Goal: Transaction & Acquisition: Purchase product/service

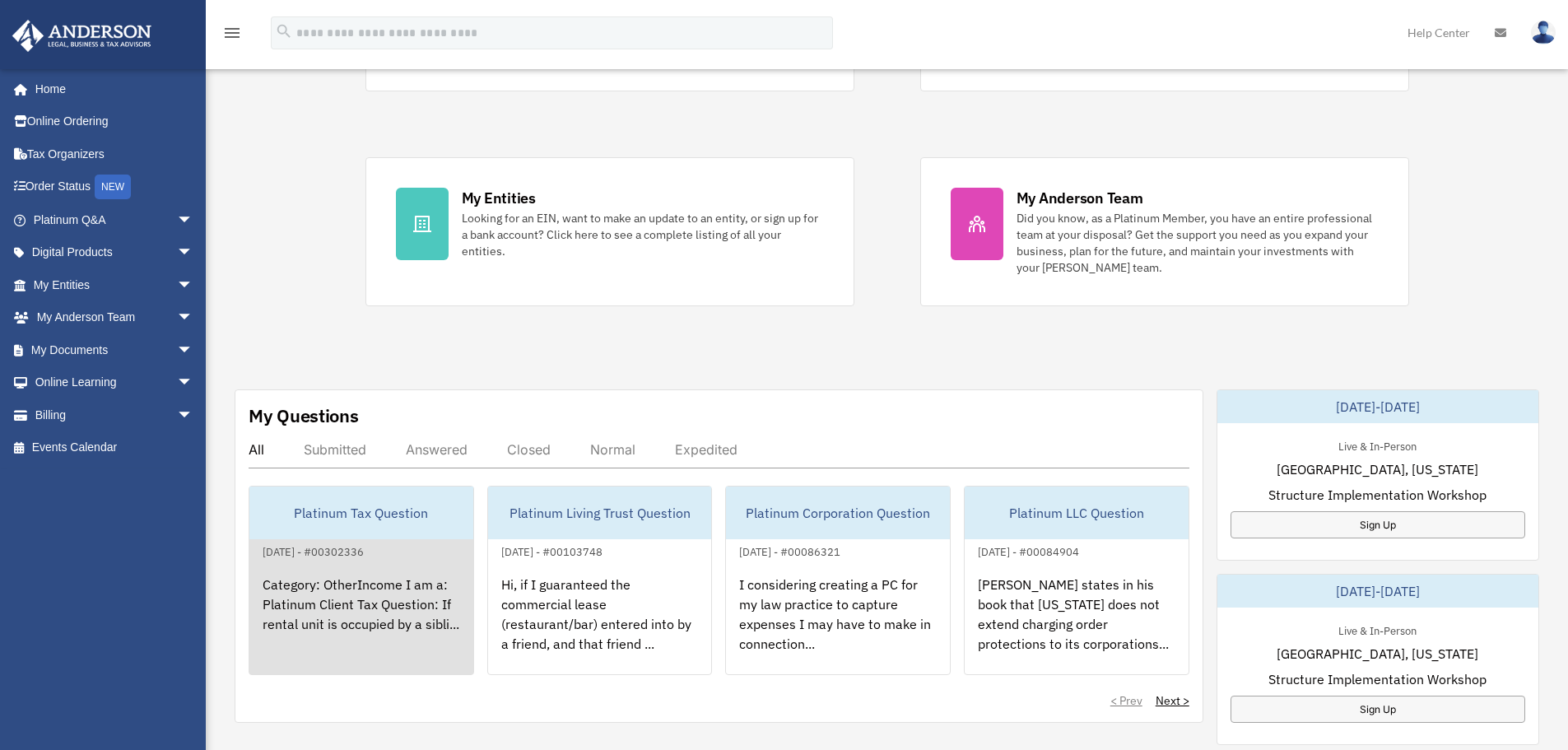
scroll to position [247, 0]
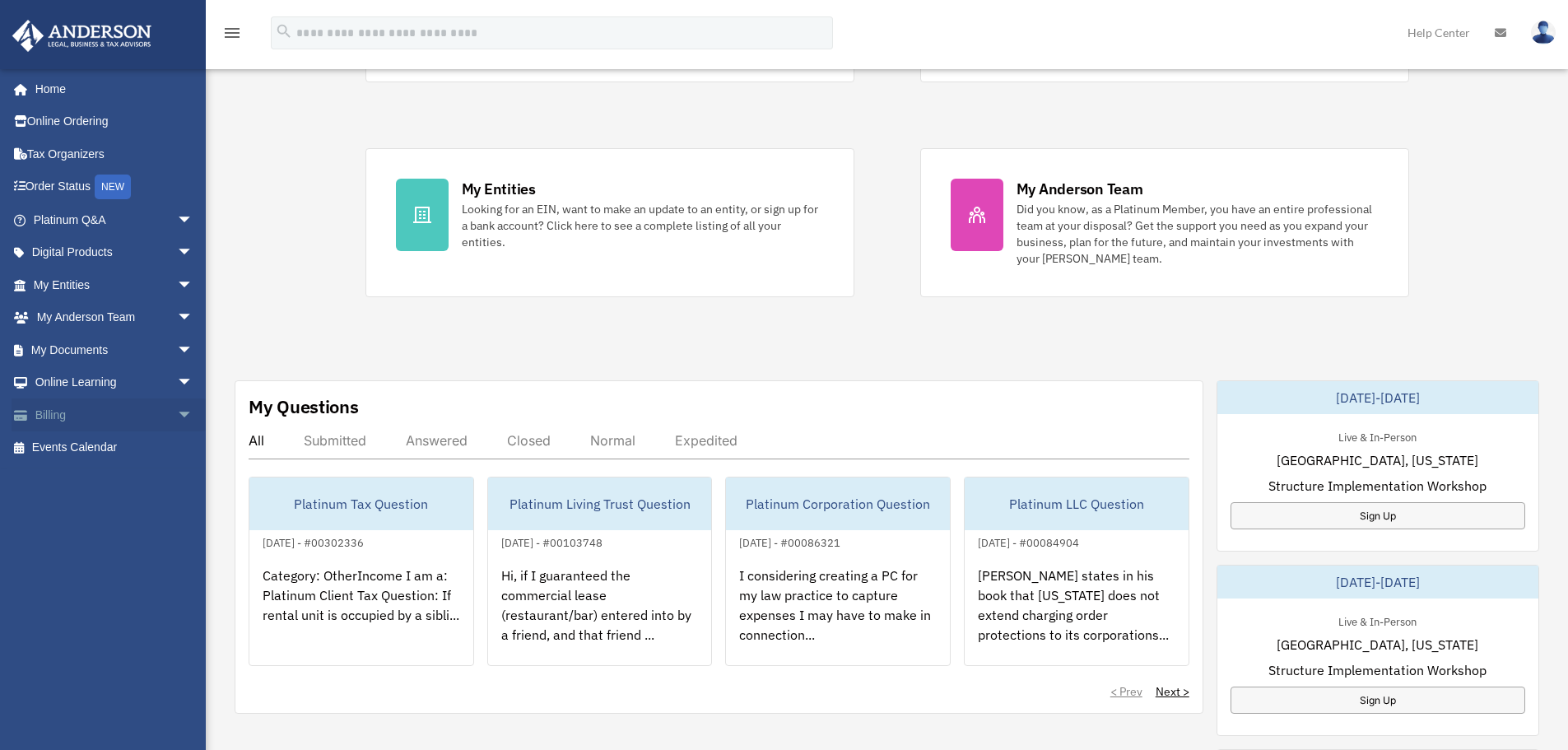
click at [177, 415] on span "arrow_drop_down" at bounding box center [193, 414] width 33 height 34
click at [112, 447] on link "$ Open Invoices" at bounding box center [121, 447] width 195 height 34
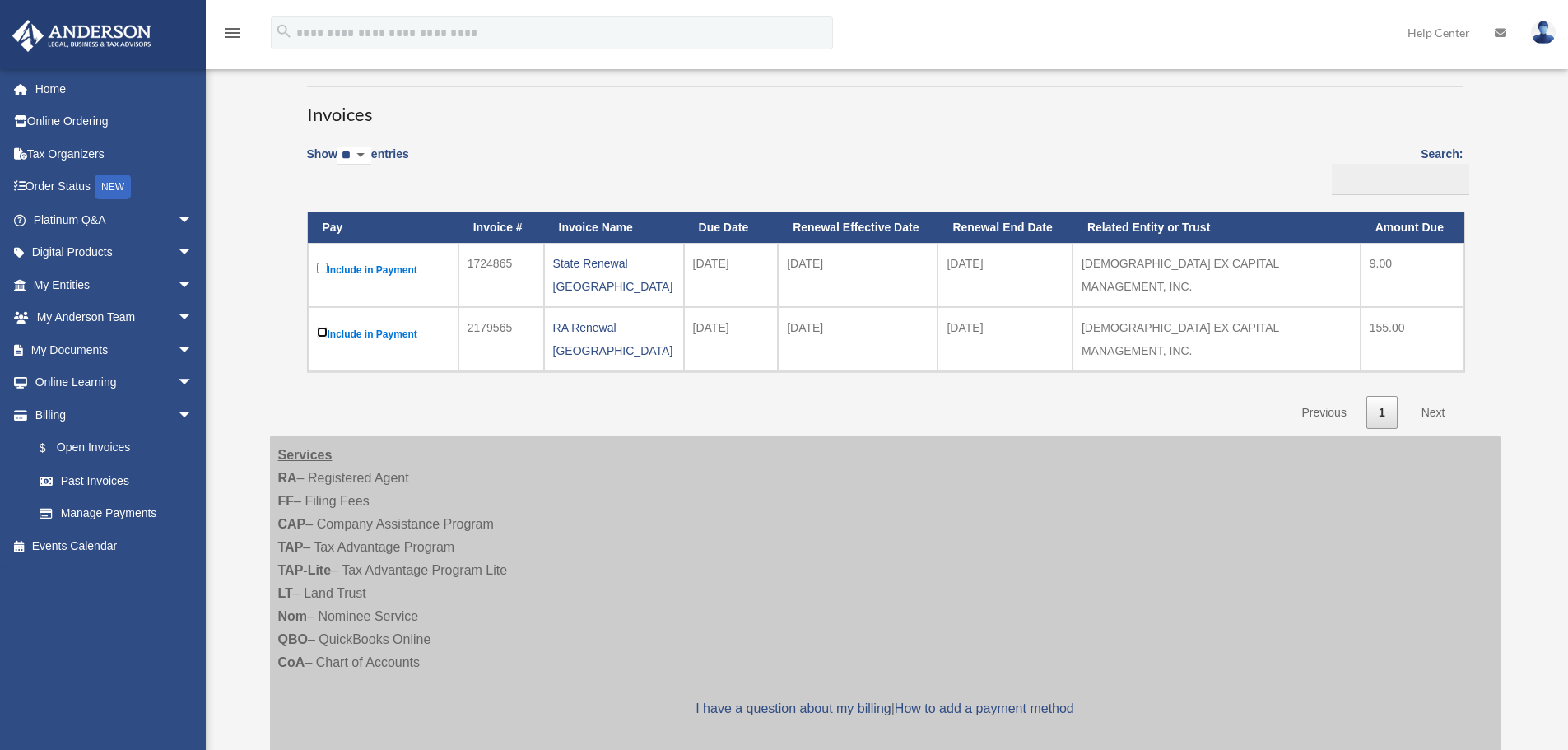
scroll to position [82, 0]
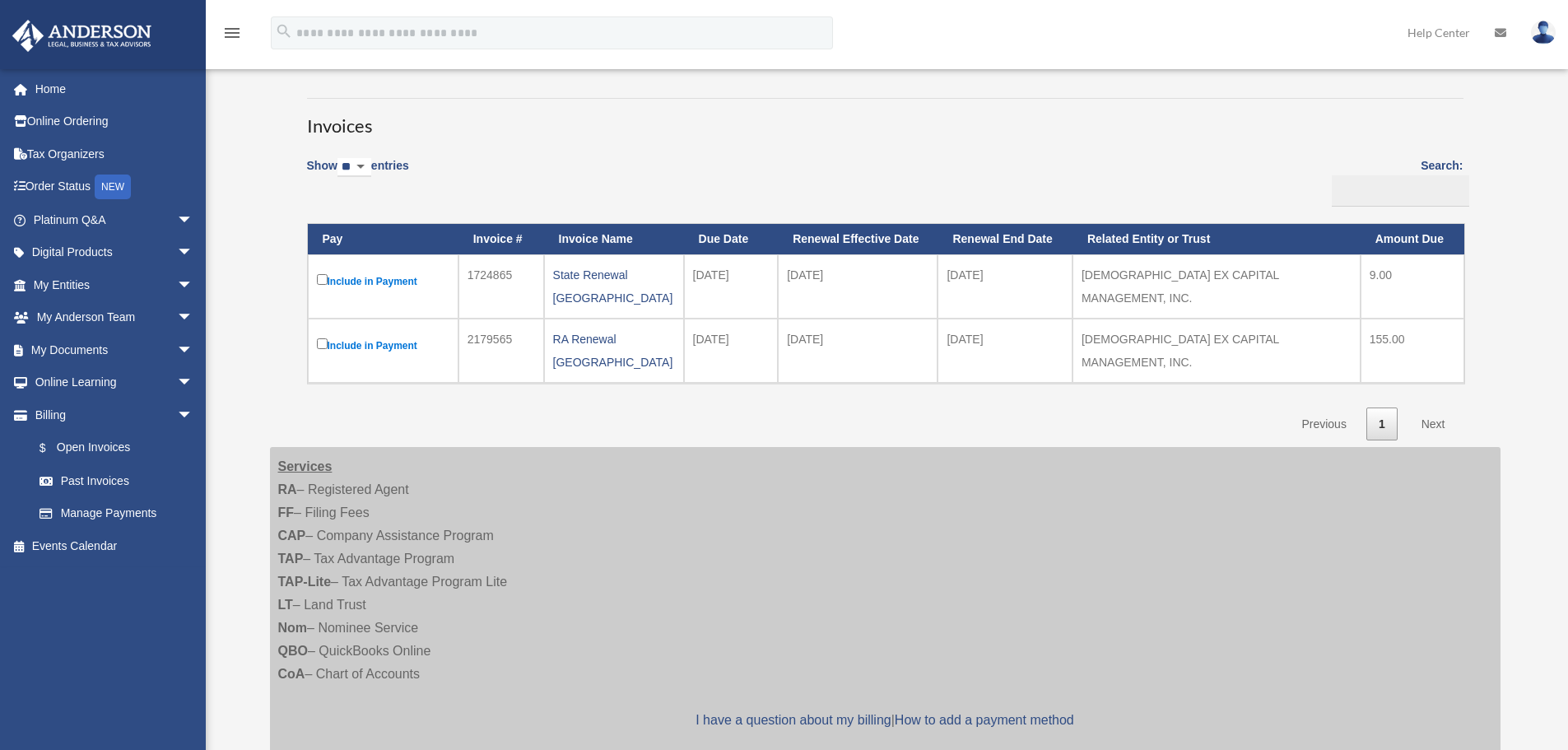
click at [1435, 408] on link "Next" at bounding box center [1434, 424] width 49 height 34
click at [1434, 408] on link "Next" at bounding box center [1434, 424] width 49 height 34
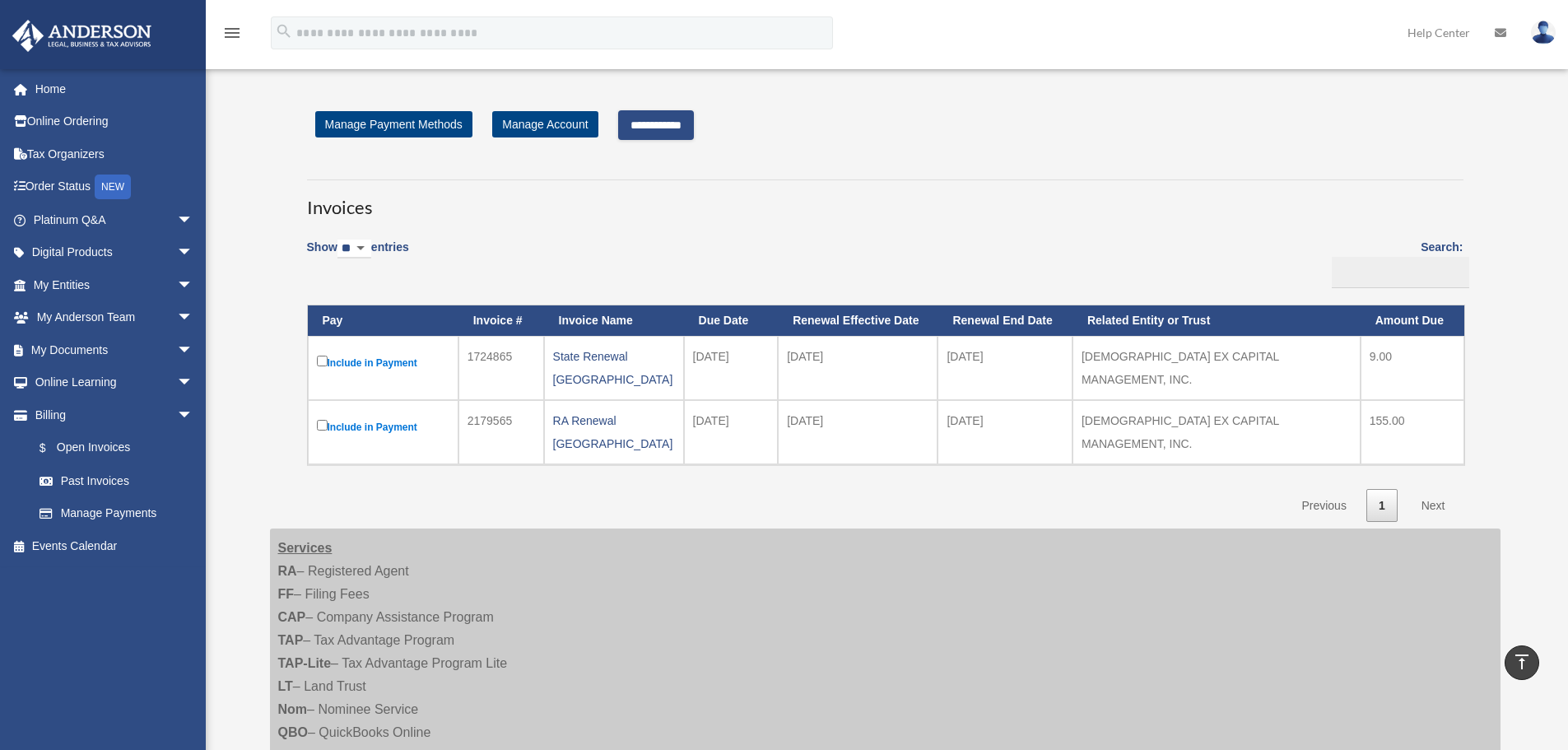
scroll to position [0, 0]
click at [1434, 490] on link "Next" at bounding box center [1434, 506] width 49 height 34
click at [1434, 490] on link "Next" at bounding box center [1434, 506] width 49 height 34
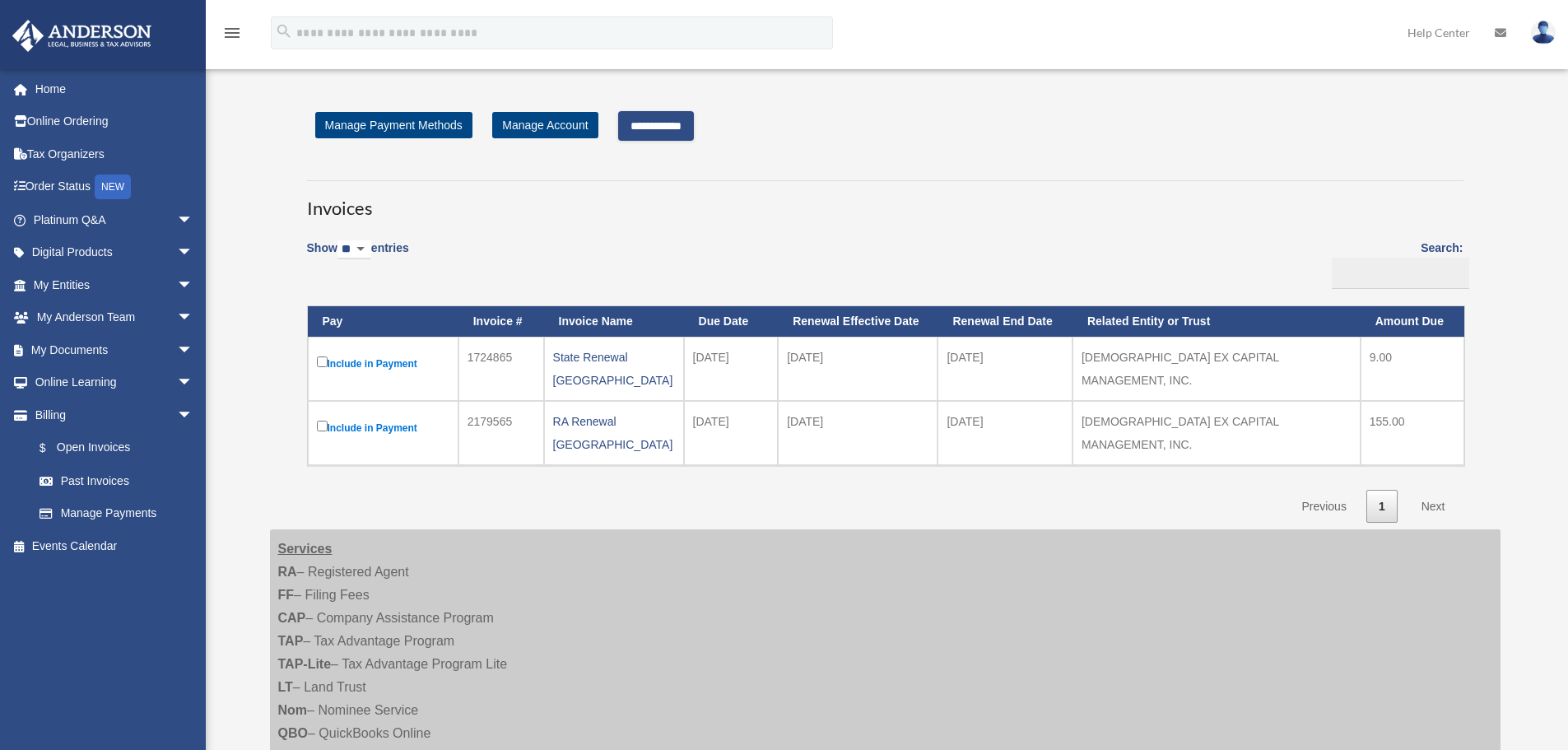
click at [1434, 490] on link "Next" at bounding box center [1434, 506] width 49 height 34
click at [1437, 490] on link "Next" at bounding box center [1434, 506] width 49 height 34
click at [376, 364] on label "Include in Payment" at bounding box center [382, 363] width 133 height 21
click at [377, 364] on label "Include in Payment" at bounding box center [382, 363] width 133 height 21
click at [1383, 490] on link "1" at bounding box center [1382, 506] width 31 height 34
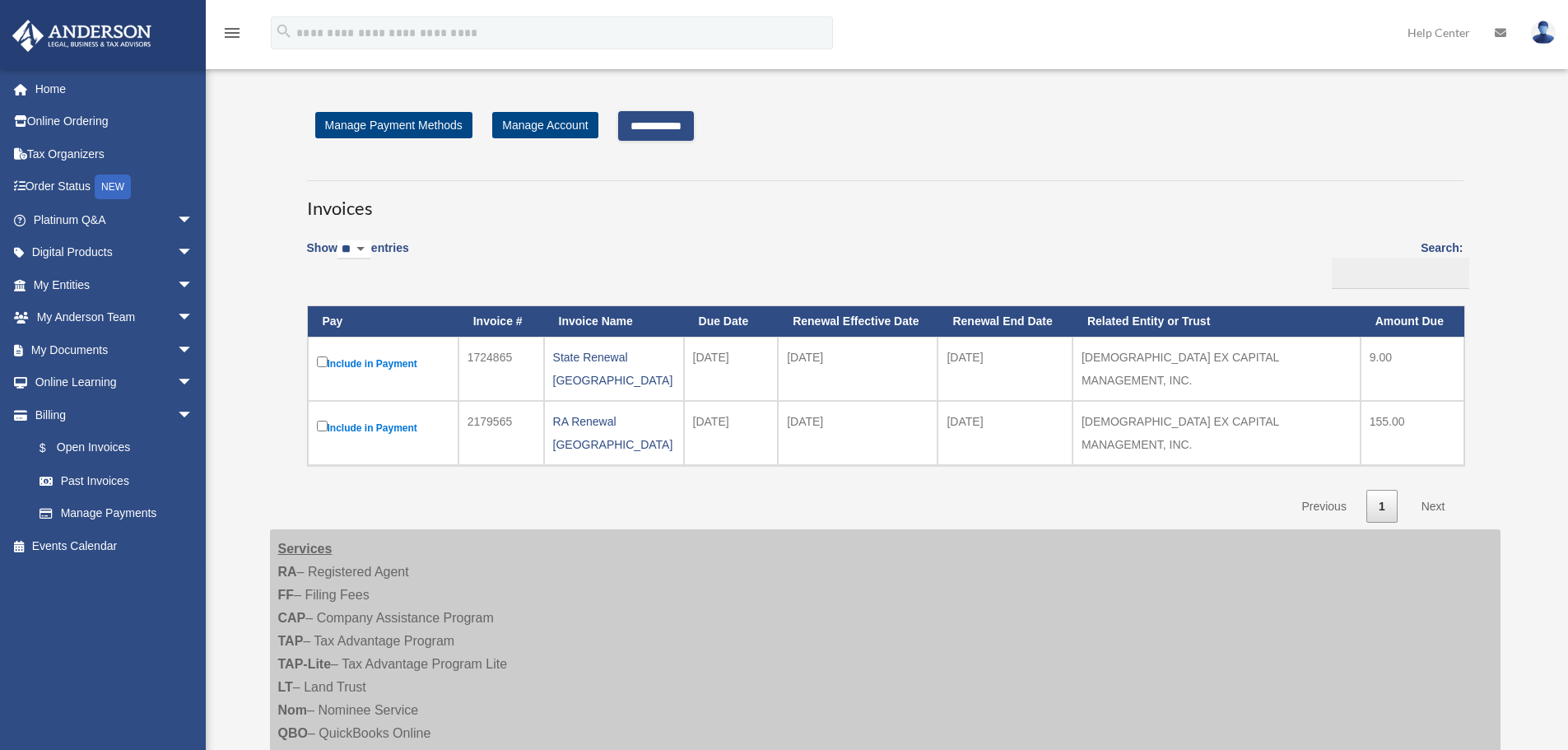
click at [1429, 490] on link "Next" at bounding box center [1434, 506] width 49 height 34
click at [1430, 490] on link "Next" at bounding box center [1434, 506] width 49 height 34
click at [1431, 490] on link "Next" at bounding box center [1434, 506] width 49 height 34
click at [662, 120] on input "**********" at bounding box center [656, 126] width 75 height 29
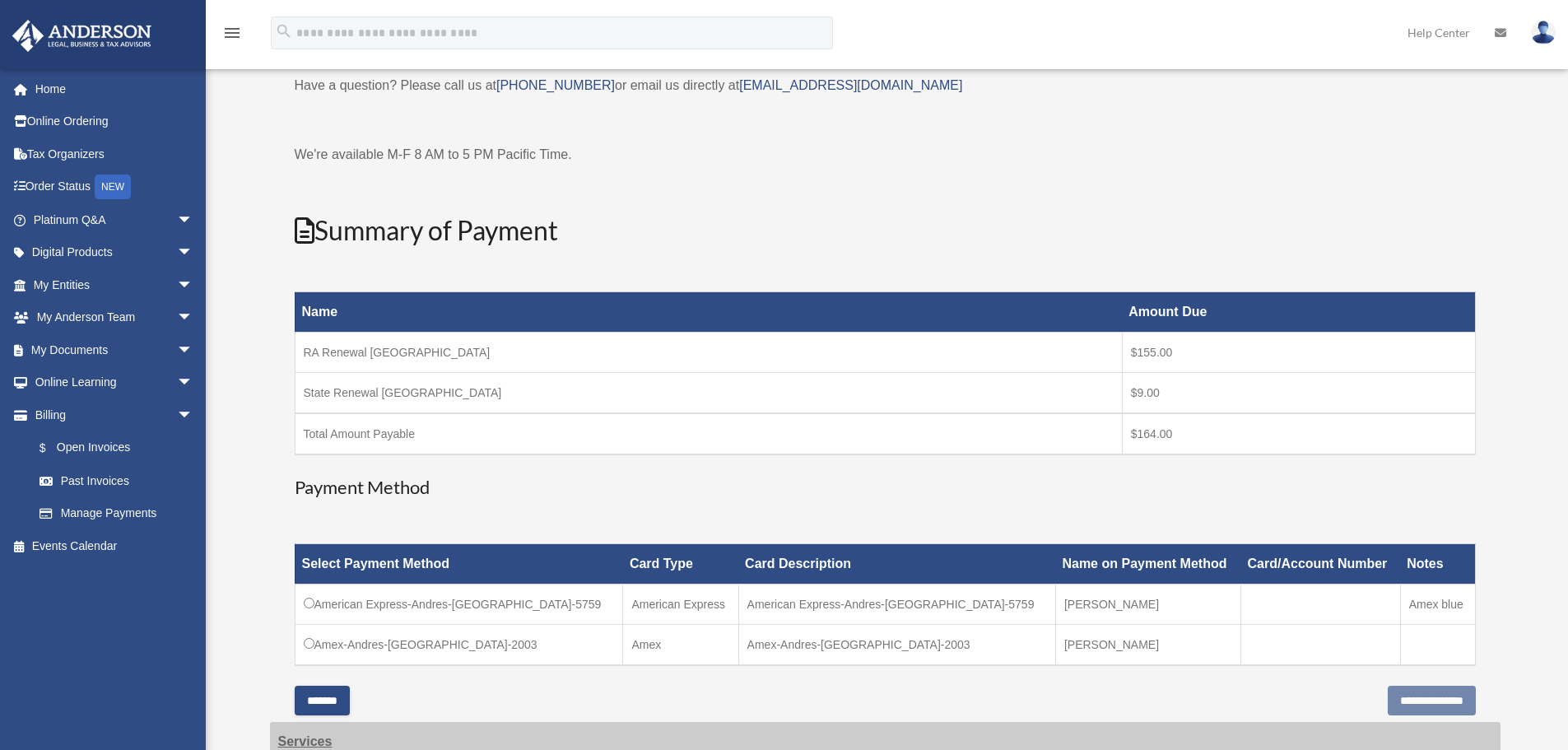
scroll to position [247, 0]
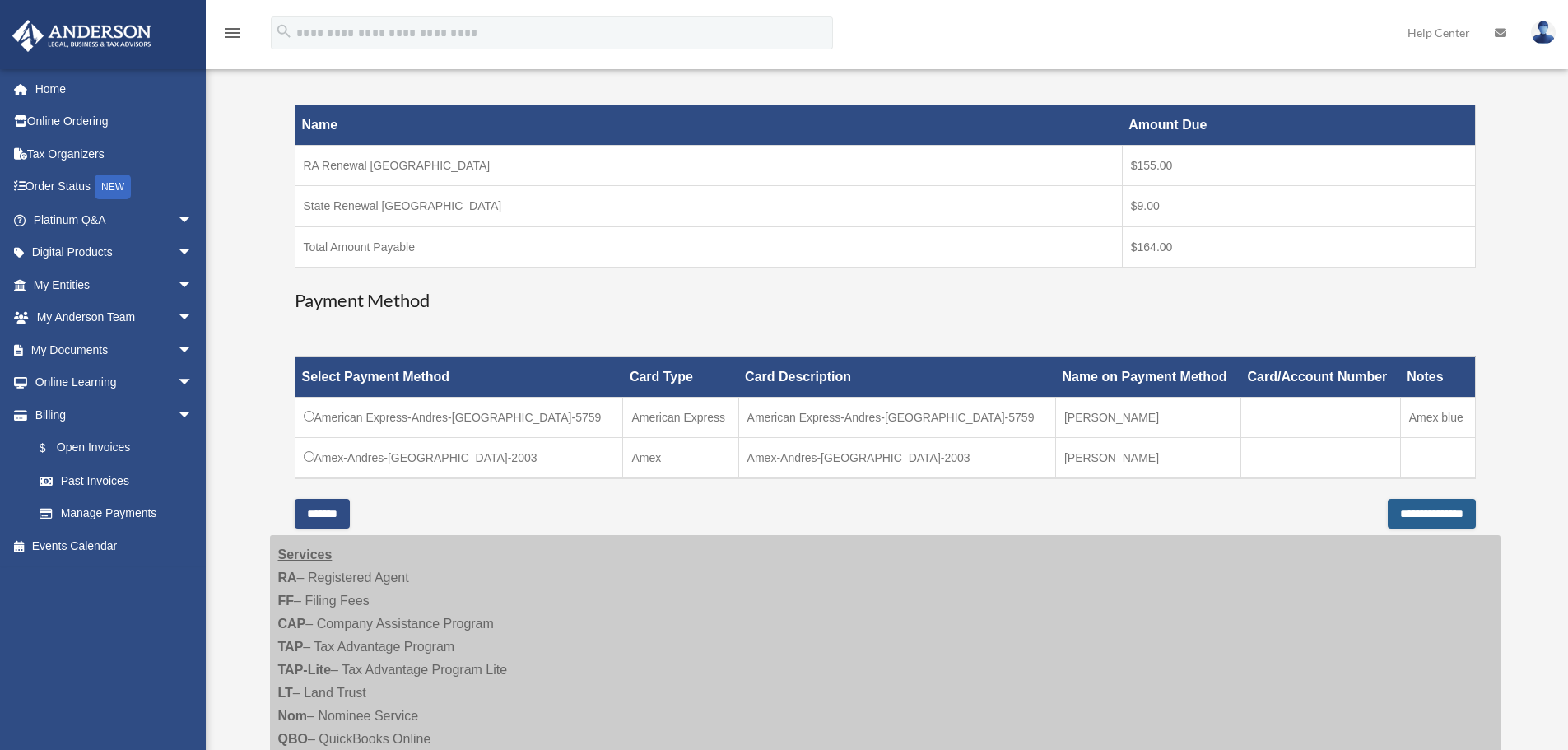
click at [1400, 509] on input "**********" at bounding box center [1432, 513] width 88 height 29
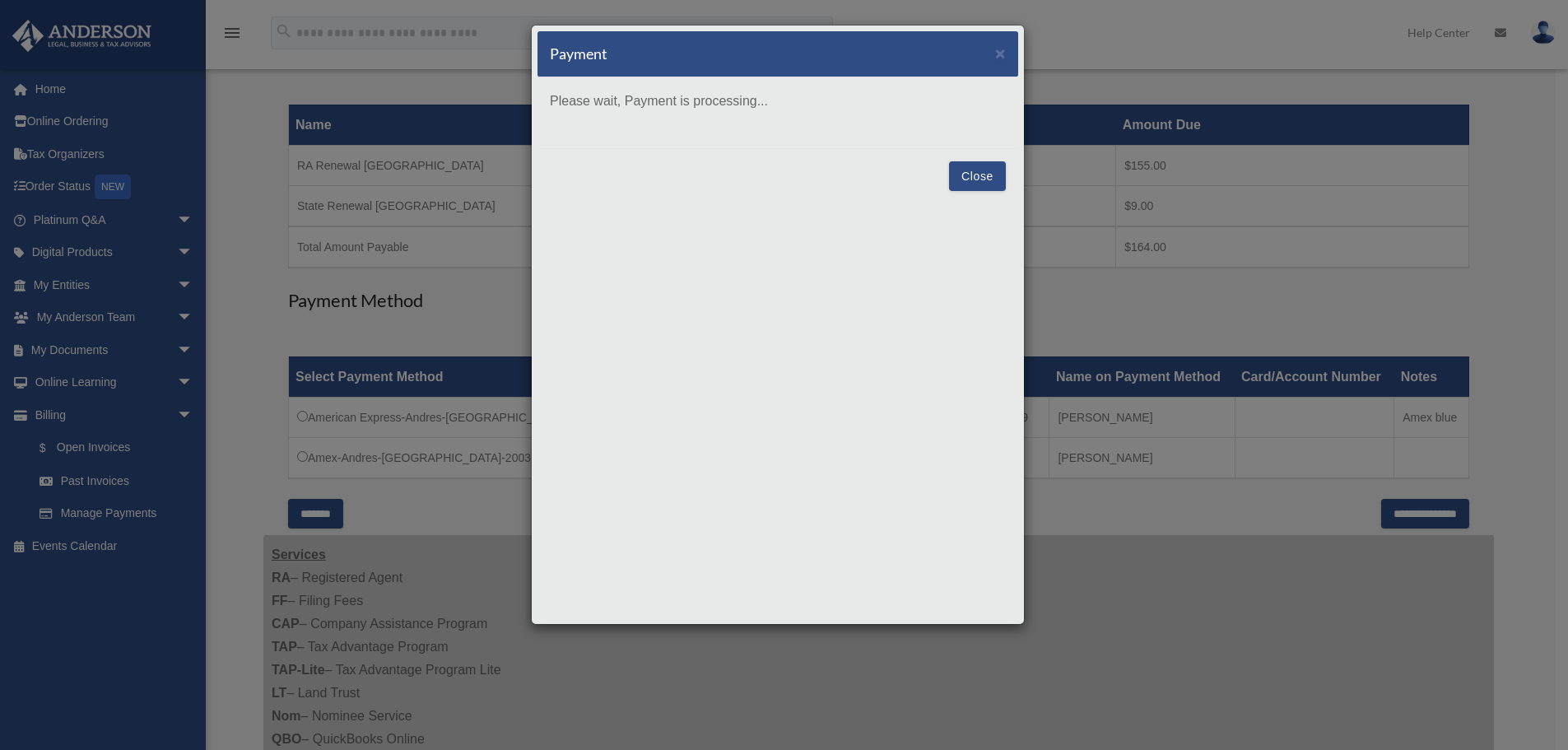
click at [960, 177] on button "Close" at bounding box center [977, 176] width 56 height 29
